Goal: Check status: Check status

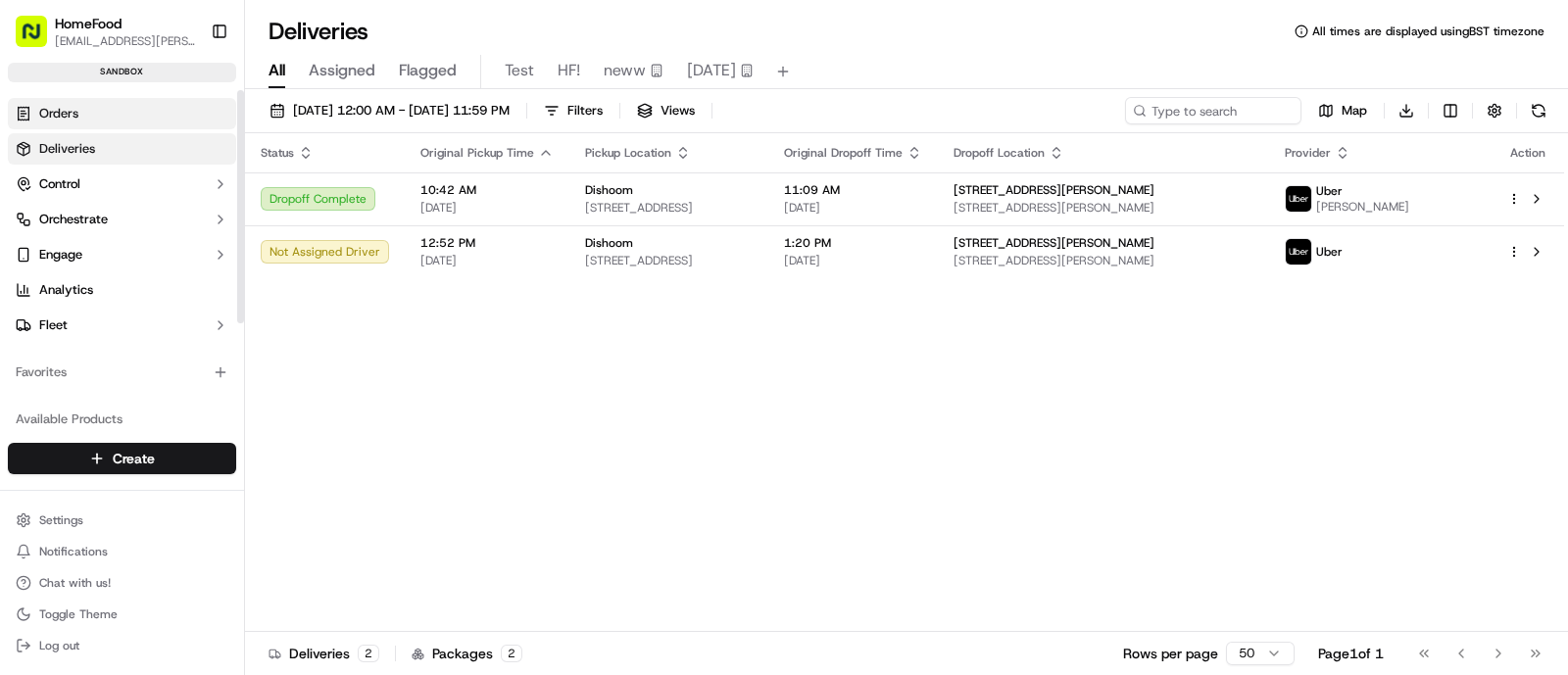
click at [74, 112] on span "Orders" at bounding box center [59, 114] width 40 height 18
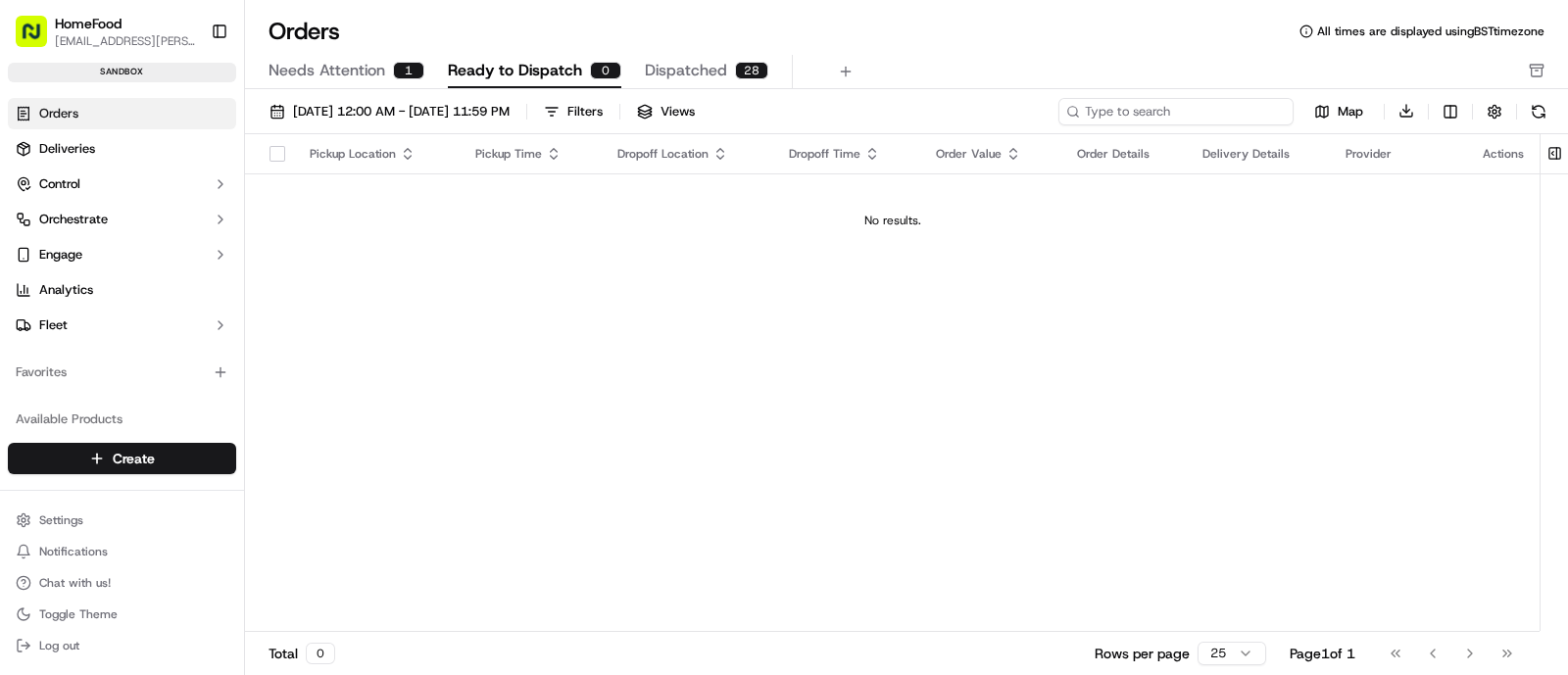
click at [1223, 116] on input at bounding box center [1176, 112] width 235 height 28
click at [1110, 106] on input at bounding box center [1176, 112] width 235 height 28
paste input "108771"
type input "108771"
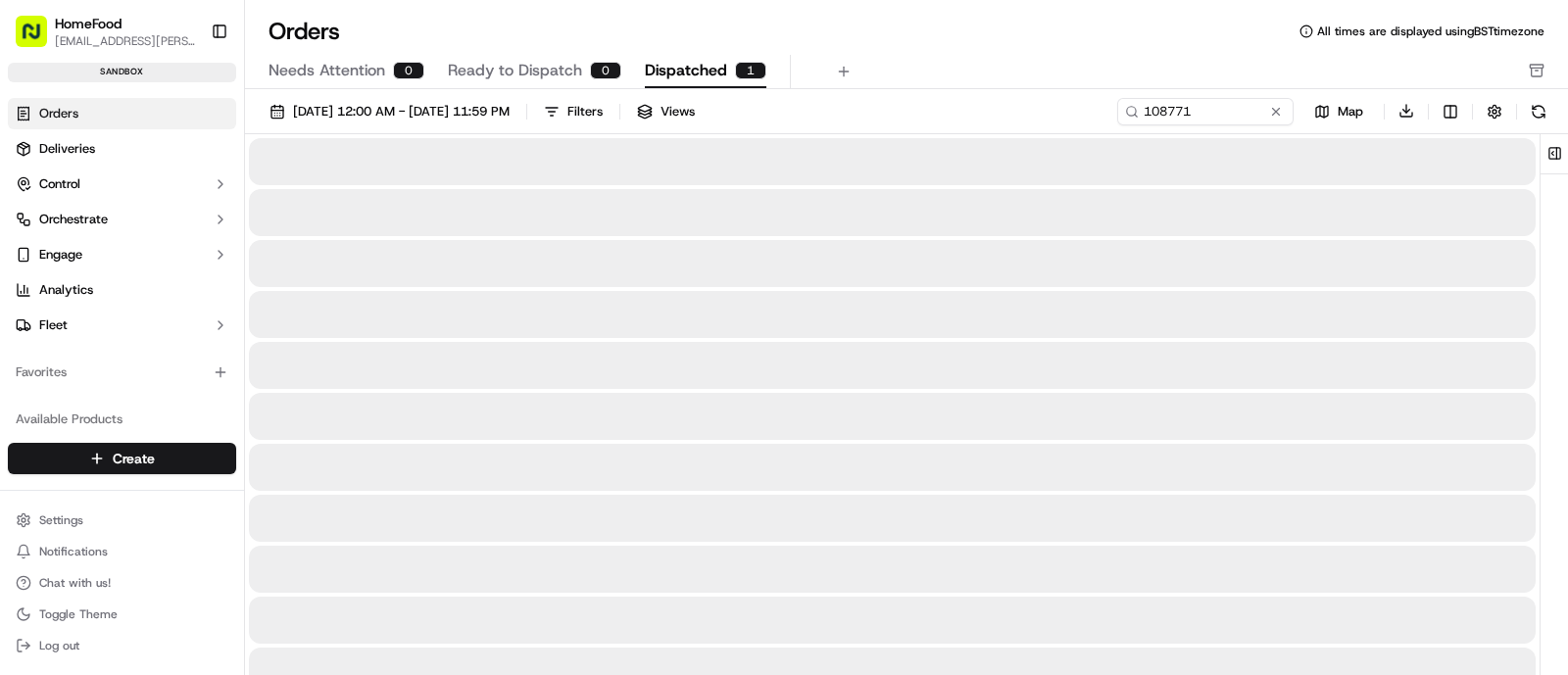
click at [689, 75] on span "Dispatched" at bounding box center [686, 70] width 82 height 24
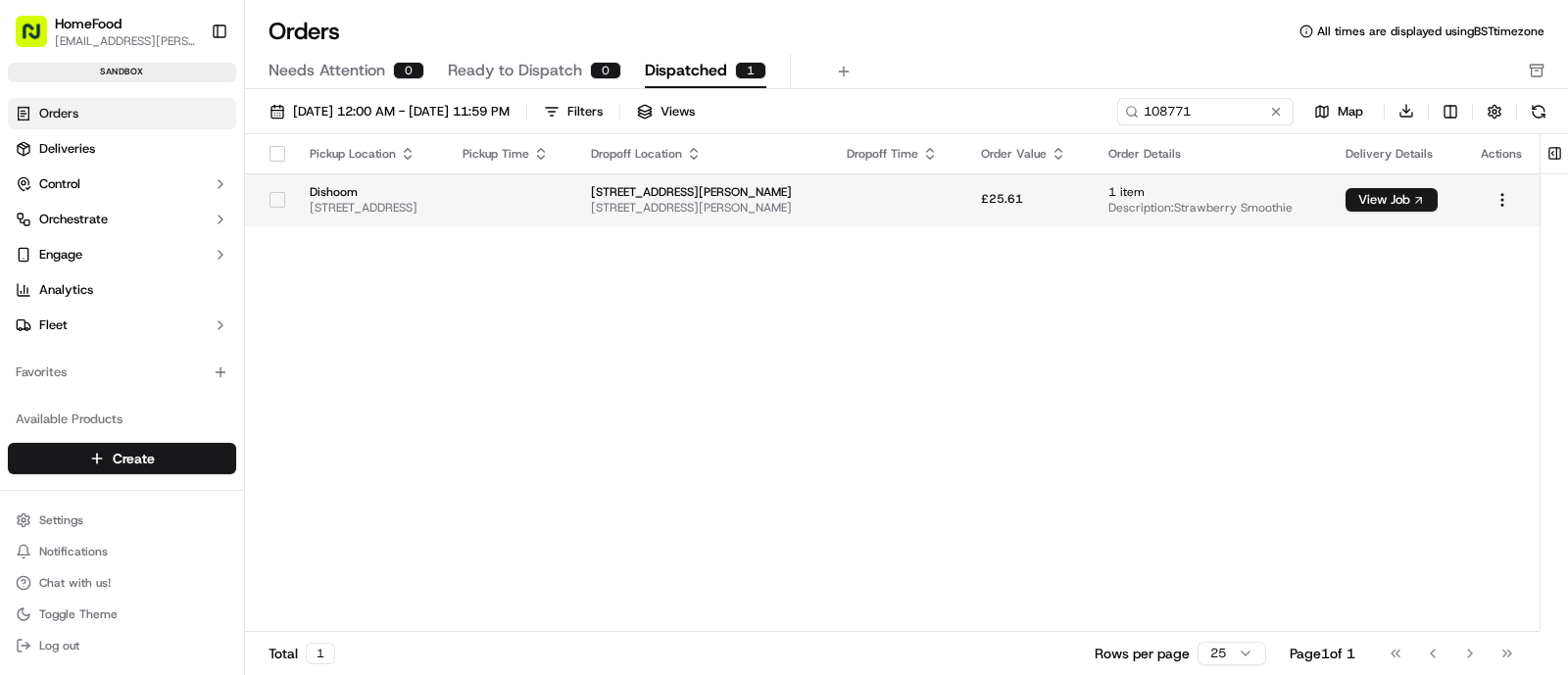
click at [576, 201] on td at bounding box center [511, 199] width 130 height 53
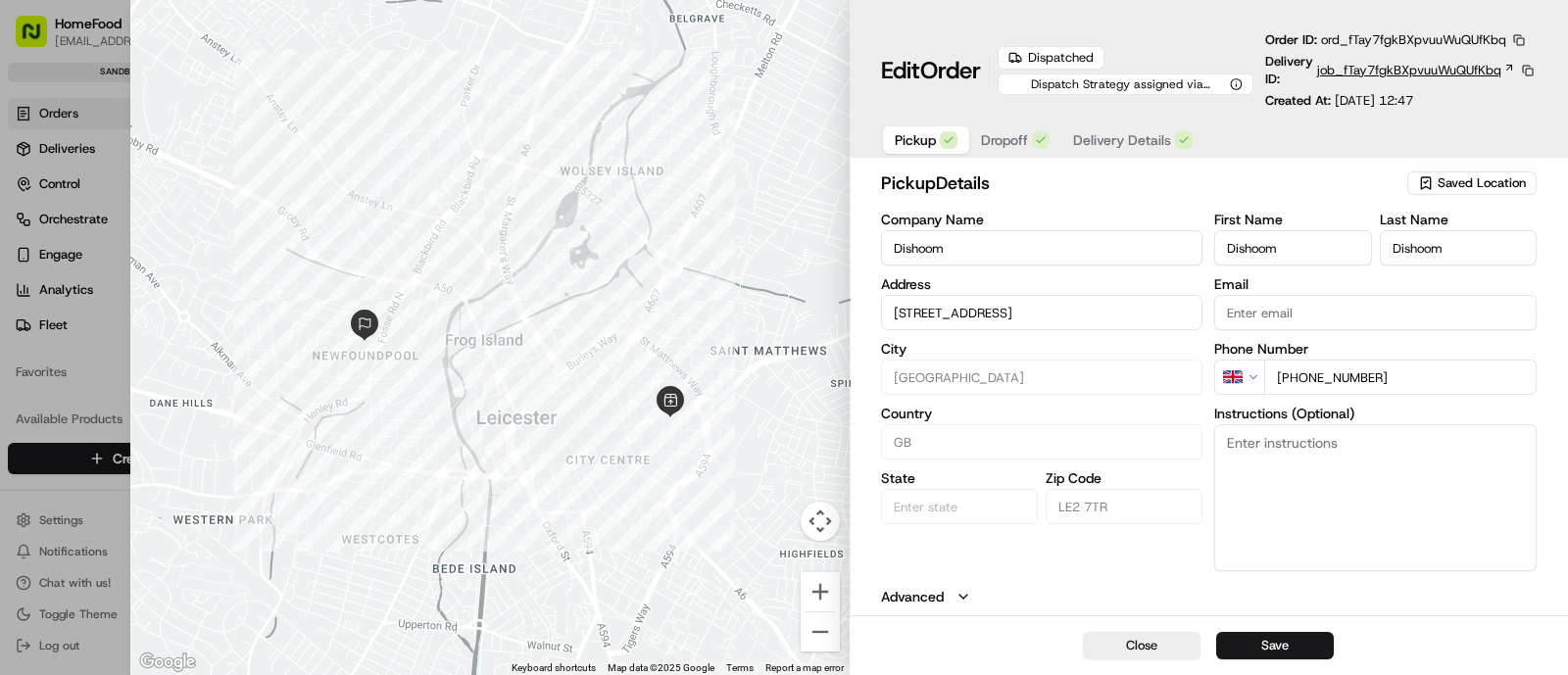
click at [1357, 72] on span "job_fTay7fgkBXpvuuWuQUfKbq" at bounding box center [1409, 70] width 184 height 18
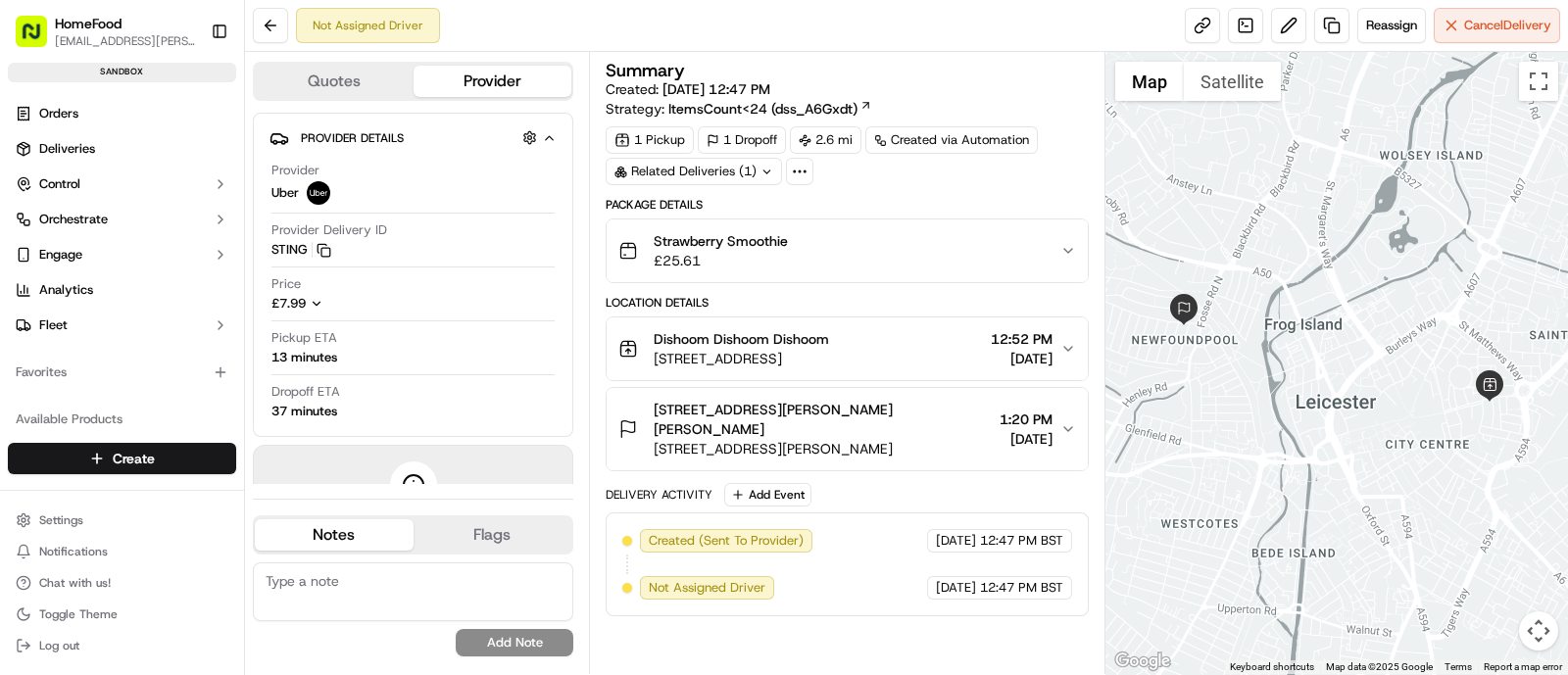
click at [1061, 252] on icon "button" at bounding box center [1068, 251] width 16 height 16
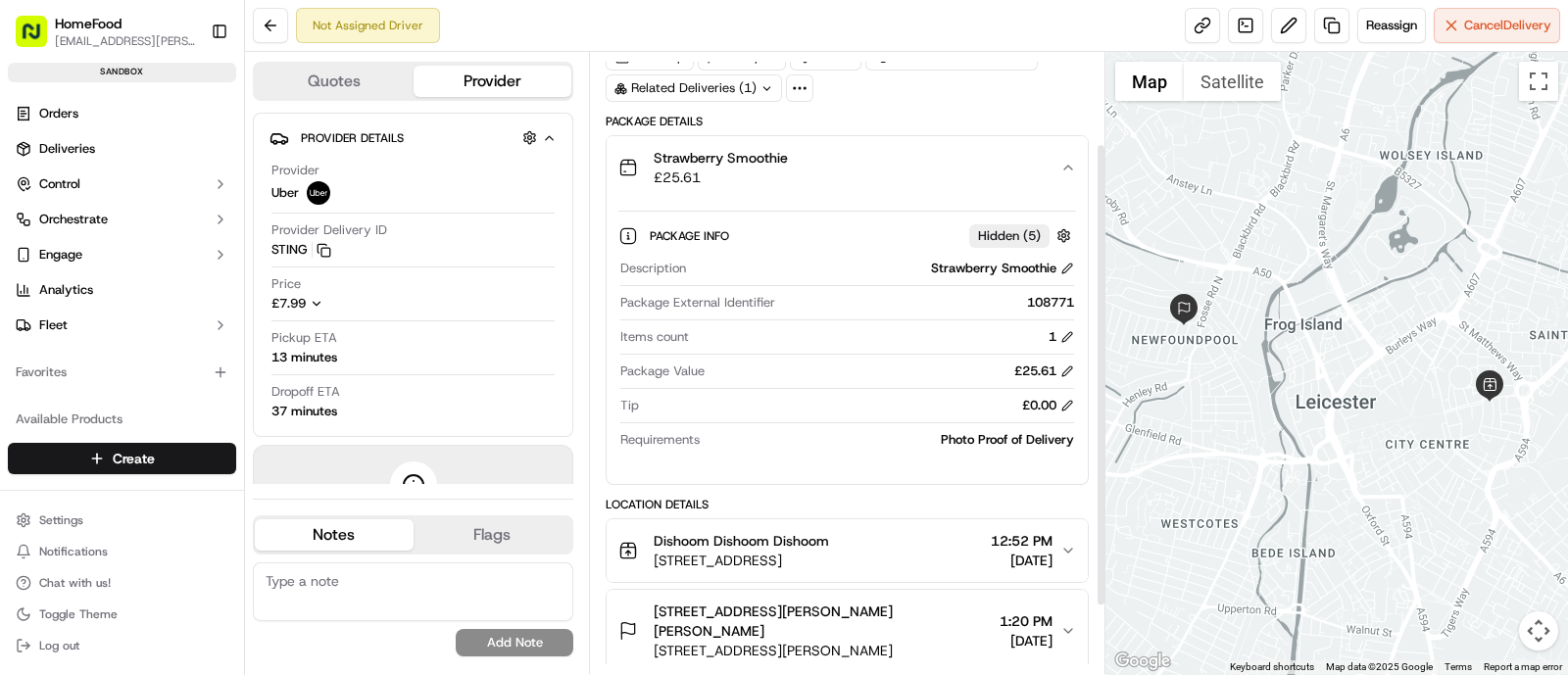
scroll to position [122, 0]
